Goal: Find contact information: Find contact information

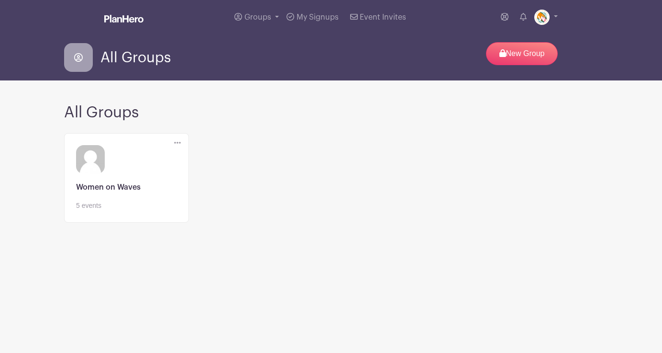
click at [117, 211] on link at bounding box center [126, 211] width 101 height 0
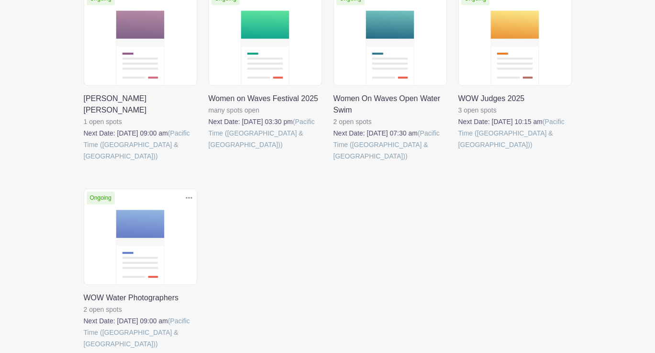
scroll to position [203, 0]
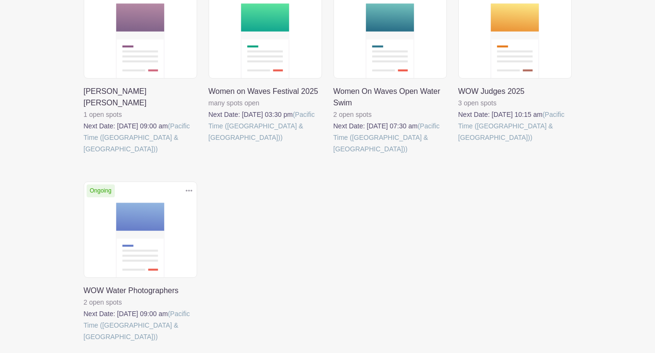
click at [84, 342] on link at bounding box center [84, 342] width 0 height 0
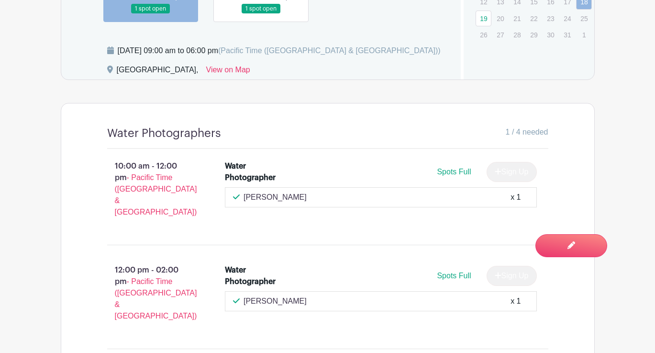
scroll to position [679, 0]
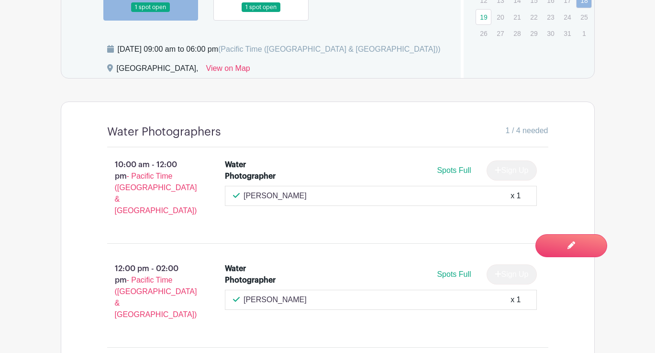
click at [261, 12] on link at bounding box center [261, 12] width 0 height 0
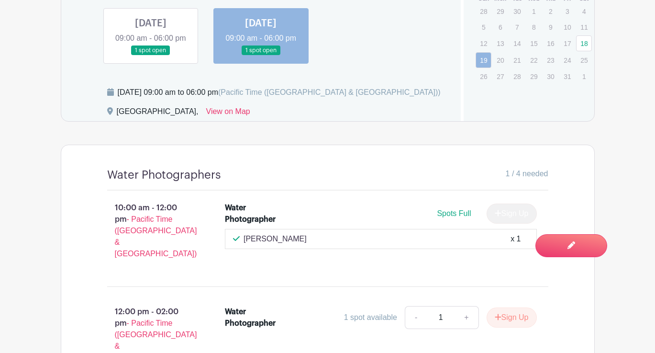
scroll to position [626, 0]
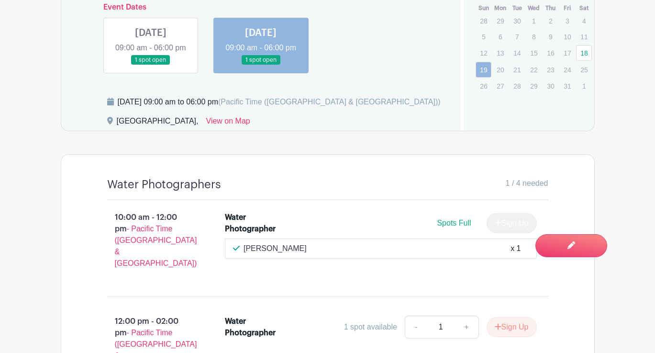
click at [151, 65] on link at bounding box center [151, 65] width 0 height 0
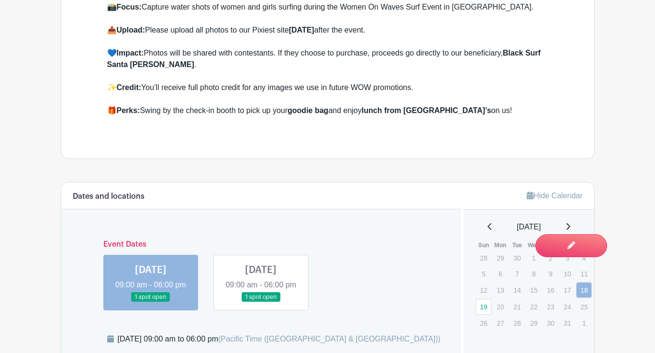
scroll to position [379, 0]
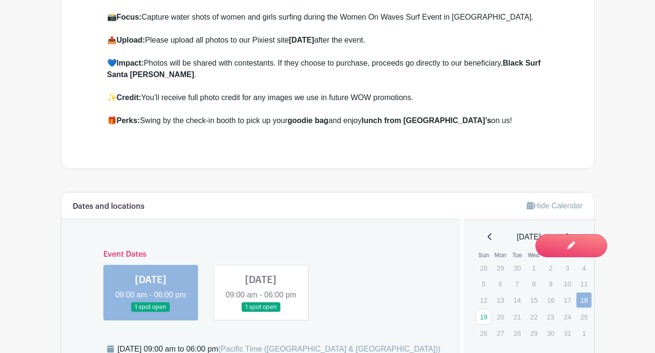
click at [261, 312] on link at bounding box center [261, 312] width 0 height 0
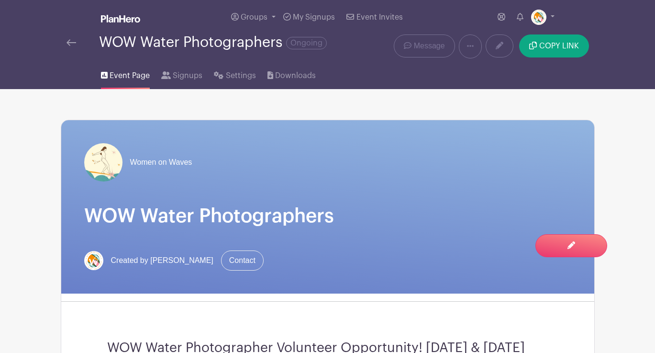
click at [72, 43] on img at bounding box center [72, 42] width 10 height 7
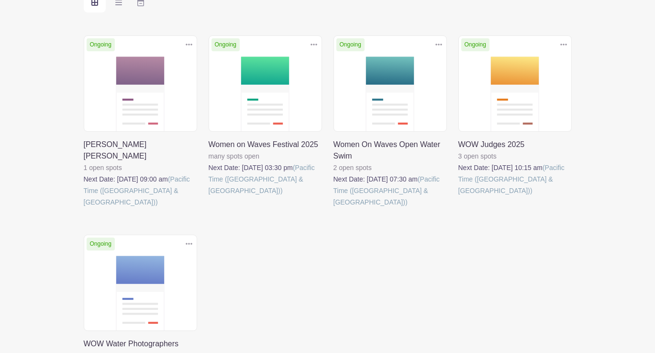
scroll to position [148, 0]
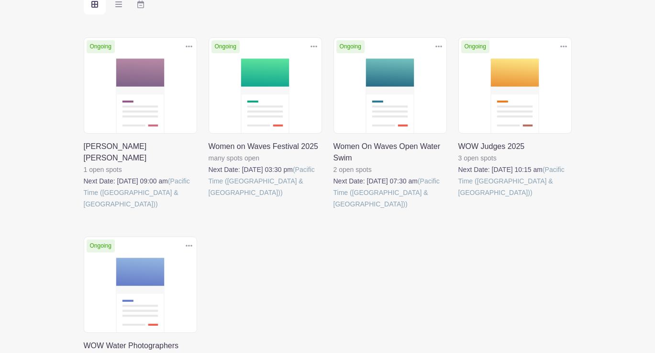
click at [209, 198] on link at bounding box center [209, 198] width 0 height 0
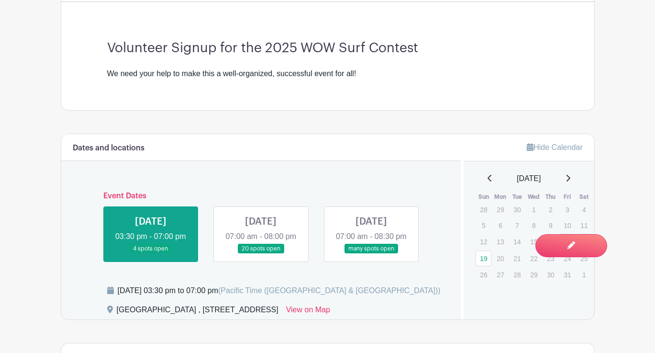
scroll to position [255, 0]
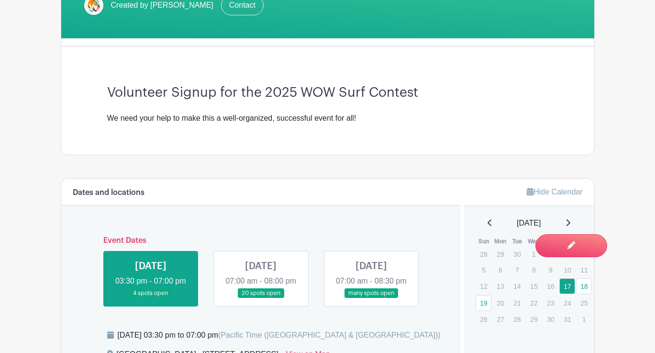
click at [261, 298] on link at bounding box center [261, 298] width 0 height 0
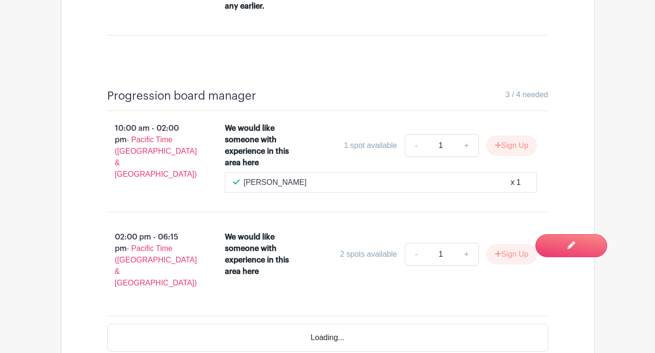
scroll to position [2184, 0]
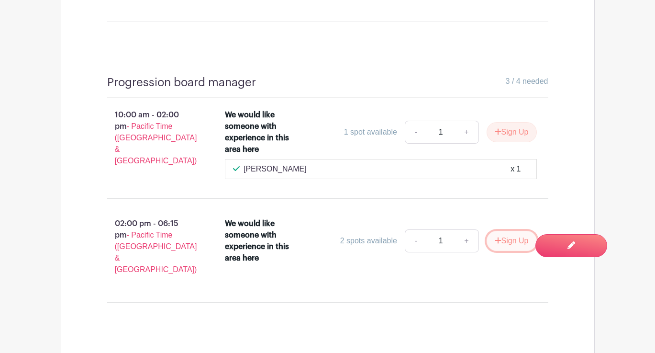
click at [499, 251] on button "Sign Up" at bounding box center [512, 241] width 50 height 20
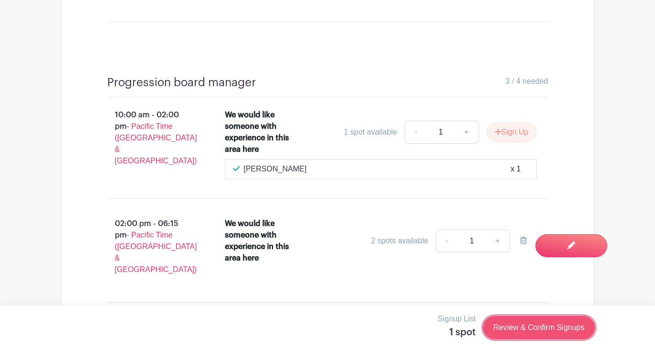
click at [534, 327] on link "Review & Confirm Signups" at bounding box center [538, 327] width 111 height 23
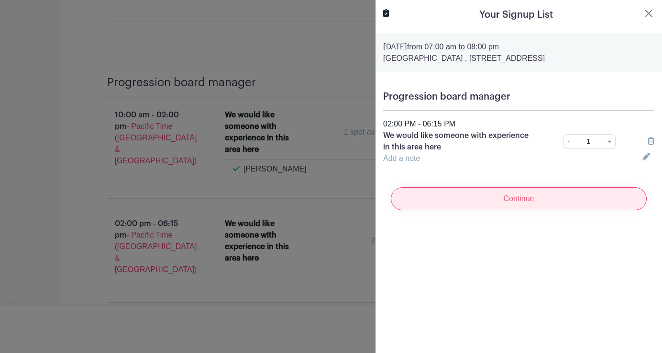
click at [564, 196] on input "Continue" at bounding box center [519, 198] width 256 height 23
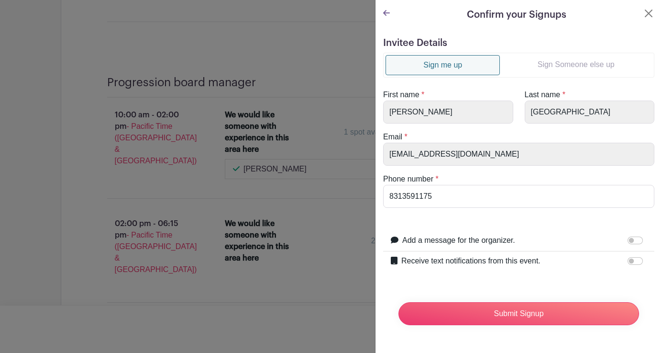
click at [551, 63] on link "Sign Someone else up" at bounding box center [576, 64] width 152 height 19
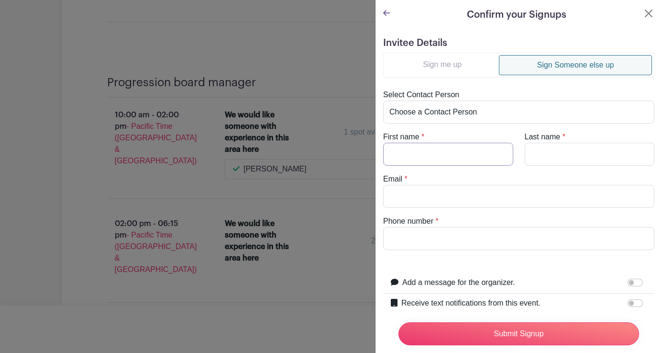
click at [420, 155] on input "First name" at bounding box center [448, 154] width 130 height 23
type input "[PERSON_NAME]"
type input "Brown"
click at [400, 201] on input "Email" at bounding box center [518, 196] width 271 height 23
type input "[EMAIL_ADDRESS][DOMAIN_NAME]"
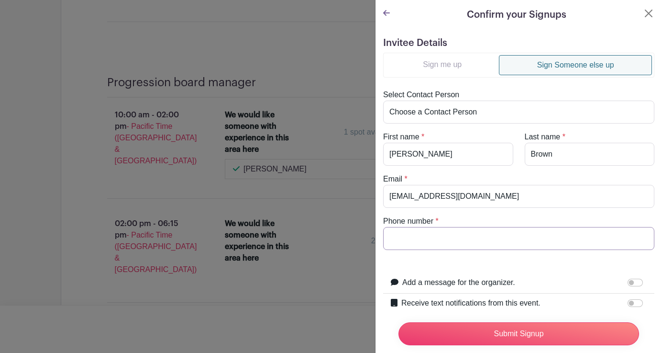
click at [421, 235] on input "Phone number" at bounding box center [518, 238] width 271 height 23
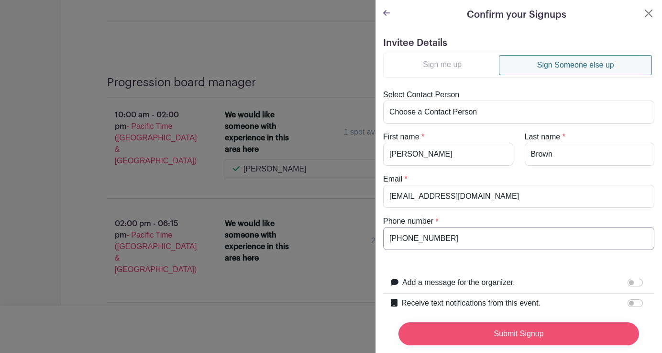
type input "[PHONE_NUMBER]"
click at [509, 327] on input "Submit Signup" at bounding box center [519, 333] width 241 height 23
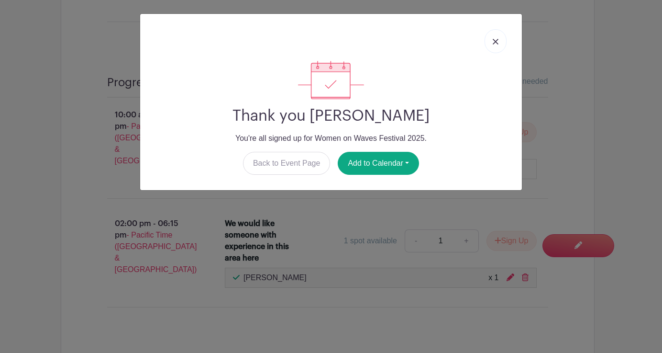
click at [494, 42] on img at bounding box center [496, 42] width 6 height 6
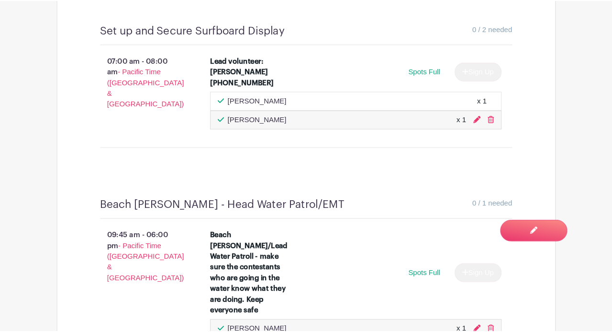
scroll to position [895, 0]
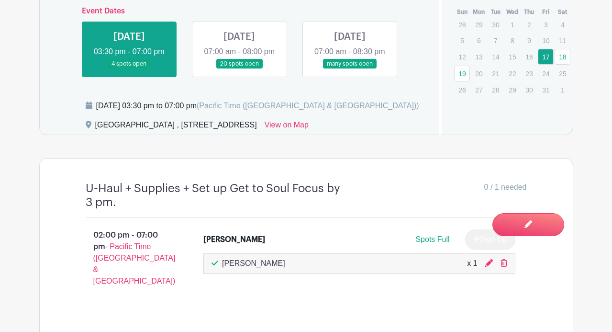
scroll to position [278, 0]
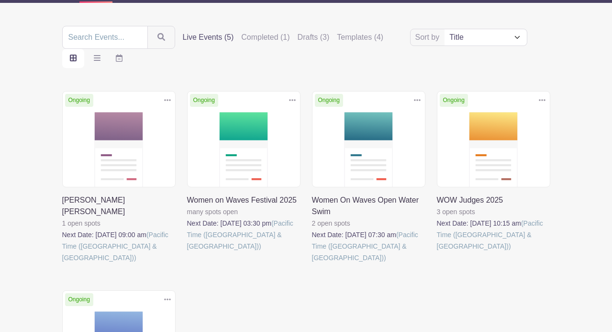
scroll to position [90, 0]
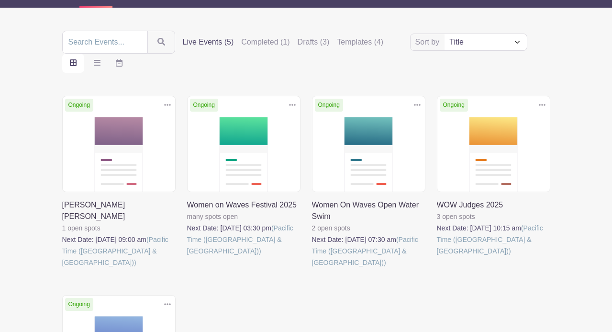
click at [312, 268] on link at bounding box center [312, 268] width 0 height 0
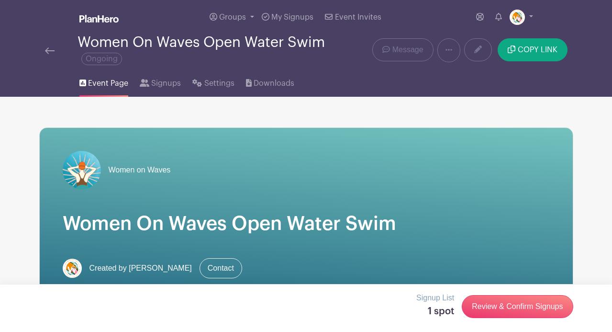
click at [51, 49] on img at bounding box center [50, 50] width 10 height 7
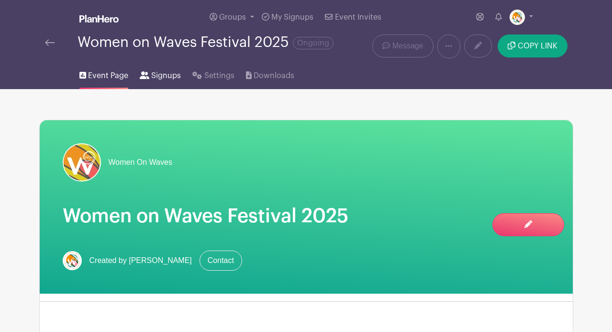
click at [169, 76] on span "Signups" at bounding box center [166, 75] width 30 height 11
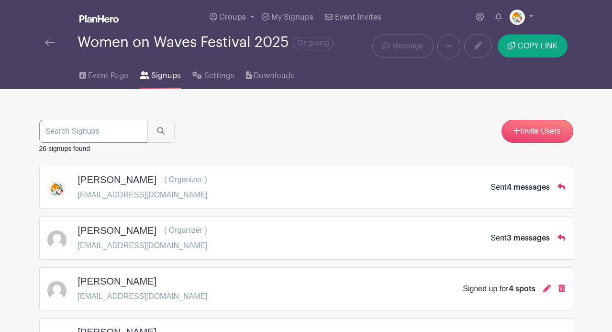
click at [77, 132] on input "search" at bounding box center [93, 131] width 108 height 23
paste input "[PERSON_NAME]"
type input "[PERSON_NAME]"
click at [147, 120] on button "submit" at bounding box center [161, 131] width 28 height 23
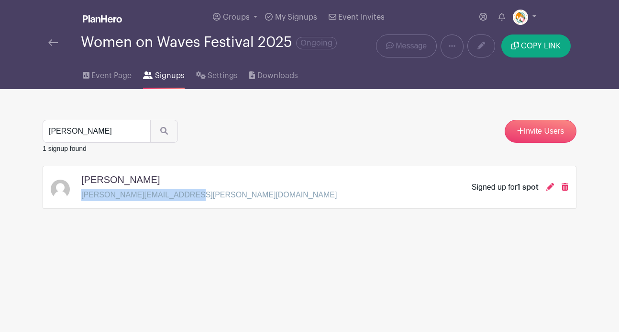
drag, startPoint x: 177, startPoint y: 196, endPoint x: 80, endPoint y: 193, distance: 96.7
click at [80, 193] on div "[PERSON_NAME] [PERSON_NAME][EMAIL_ADDRESS][PERSON_NAME][DOMAIN_NAME] Signed up …" at bounding box center [310, 187] width 518 height 27
copy p "[PERSON_NAME][EMAIL_ADDRESS][PERSON_NAME][DOMAIN_NAME]"
click at [93, 129] on input "[PERSON_NAME]" at bounding box center [97, 131] width 108 height 23
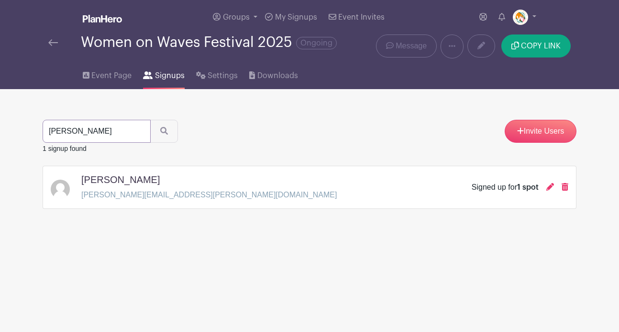
click at [93, 129] on input "[PERSON_NAME]" at bounding box center [97, 131] width 108 height 23
paste input "[PERSON_NAME]"
type input "[PERSON_NAME]"
click at [150, 120] on button "submit" at bounding box center [164, 131] width 28 height 23
drag, startPoint x: 200, startPoint y: 196, endPoint x: 80, endPoint y: 195, distance: 119.2
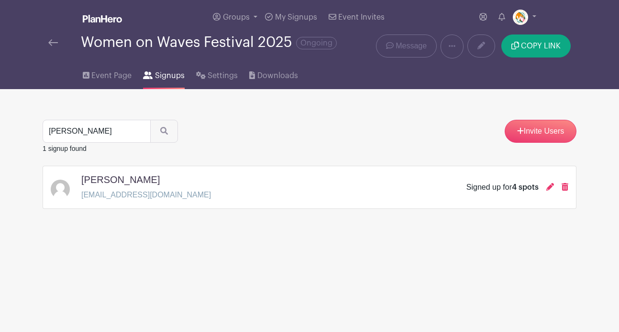
click at [80, 195] on div "[PERSON_NAME] [EMAIL_ADDRESS][DOMAIN_NAME] Signed up for 4 spots" at bounding box center [310, 187] width 518 height 27
copy p "[EMAIL_ADDRESS][DOMAIN_NAME]"
click at [101, 128] on input "[PERSON_NAME]" at bounding box center [97, 131] width 108 height 23
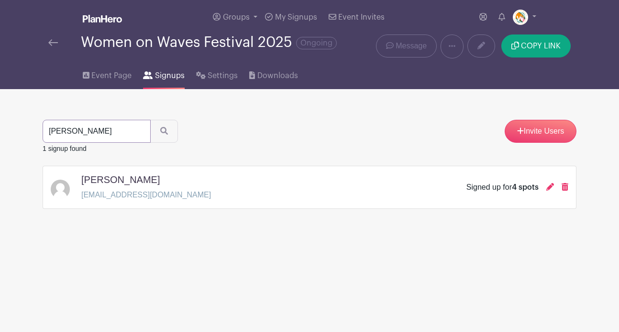
paste input "[PERSON_NAME]"
type input "[PERSON_NAME]"
click at [160, 134] on icon "submit" at bounding box center [164, 131] width 8 height 8
drag, startPoint x: 161, startPoint y: 195, endPoint x: 83, endPoint y: 193, distance: 78.0
click at [83, 193] on div "[PERSON_NAME] [EMAIL_ADDRESS][DOMAIN_NAME] Signed up for 1 spot" at bounding box center [310, 187] width 518 height 27
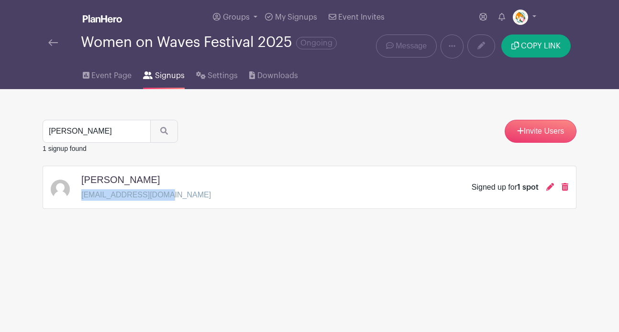
copy p "[EMAIL_ADDRESS][DOMAIN_NAME]"
click at [102, 129] on input "[PERSON_NAME]" at bounding box center [97, 131] width 108 height 23
paste input "[PERSON_NAME]"
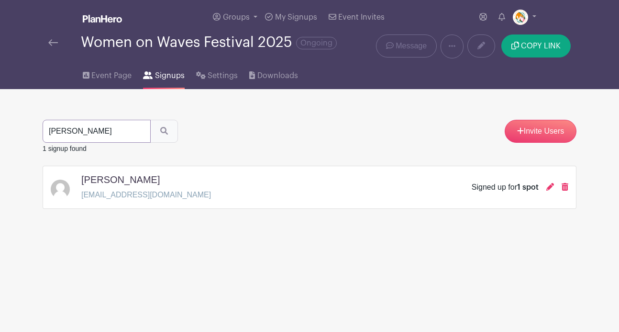
type input "[PERSON_NAME]"
click at [160, 131] on icon "submit" at bounding box center [164, 131] width 8 height 8
drag, startPoint x: 170, startPoint y: 197, endPoint x: 83, endPoint y: 195, distance: 87.6
click at [83, 195] on p "[EMAIL_ADDRESS][DOMAIN_NAME]" at bounding box center [146, 194] width 130 height 11
copy p "[EMAIL_ADDRESS][DOMAIN_NAME]"
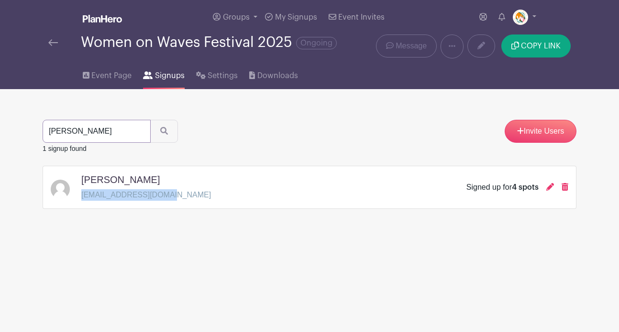
click at [130, 134] on input "[PERSON_NAME]" at bounding box center [97, 131] width 108 height 23
click at [99, 134] on input "[PERSON_NAME]" at bounding box center [97, 131] width 108 height 23
paste input "[PERSON_NAME]"
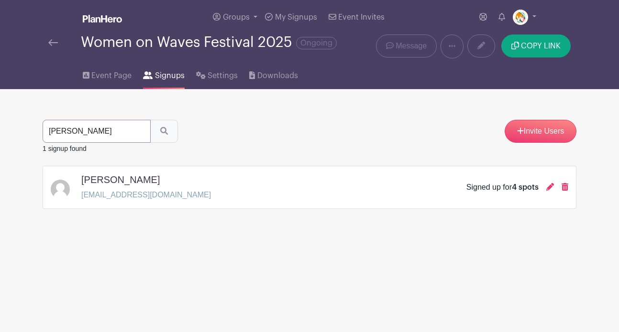
type input "[PERSON_NAME]"
click at [160, 133] on icon "submit" at bounding box center [164, 131] width 8 height 8
click at [152, 197] on p "[EMAIL_ADDRESS][DOMAIN_NAME]" at bounding box center [146, 194] width 130 height 11
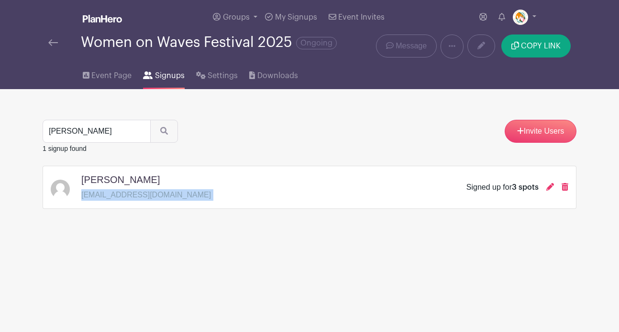
copy div "[EMAIL_ADDRESS][DOMAIN_NAME]"
click at [105, 127] on input "[PERSON_NAME]" at bounding box center [97, 131] width 108 height 23
paste input "[PERSON_NAME]"
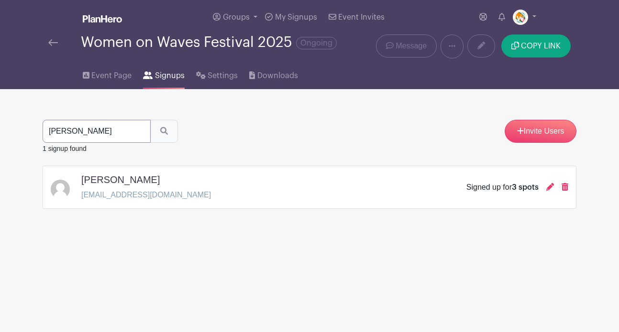
type input "[PERSON_NAME]"
click at [160, 131] on icon "submit" at bounding box center [164, 131] width 8 height 8
click at [132, 196] on p "[EMAIL_ADDRESS][DOMAIN_NAME]" at bounding box center [146, 194] width 130 height 11
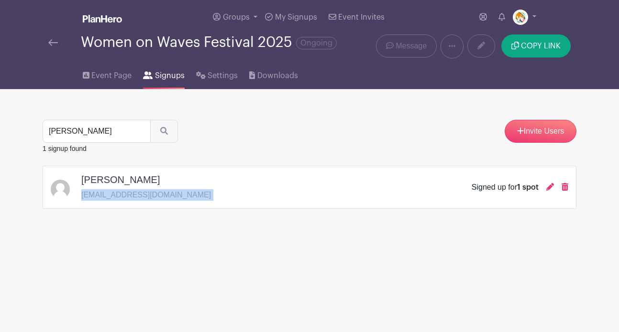
copy div "[EMAIL_ADDRESS][DOMAIN_NAME]"
